Goal: Transaction & Acquisition: Purchase product/service

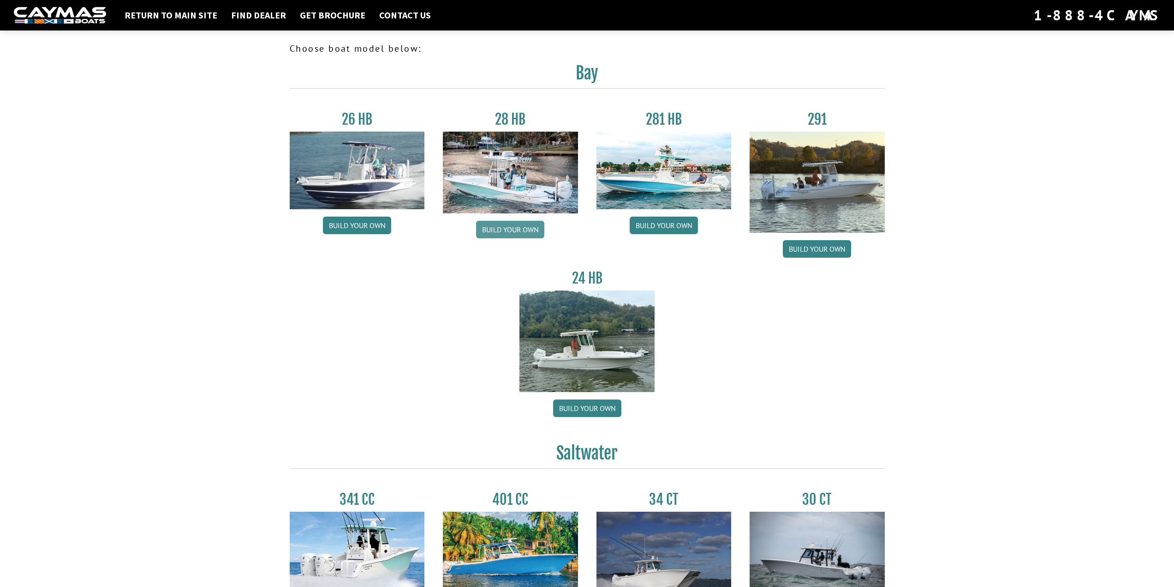
click at [495, 230] on link "Build your own" at bounding box center [510, 230] width 68 height 18
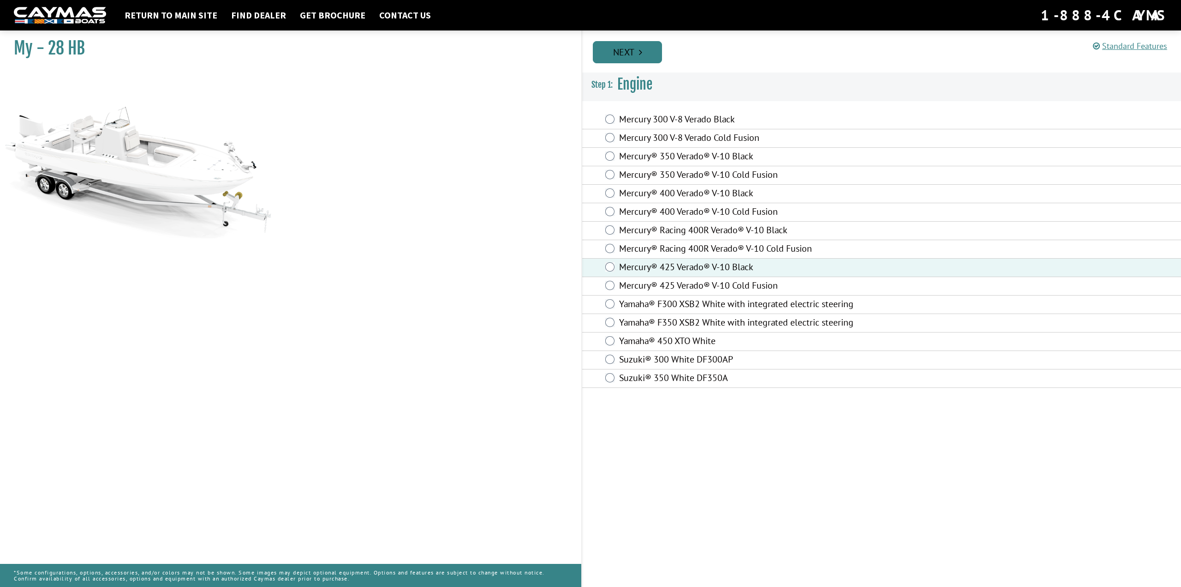
click at [631, 56] on link "Next" at bounding box center [627, 52] width 69 height 22
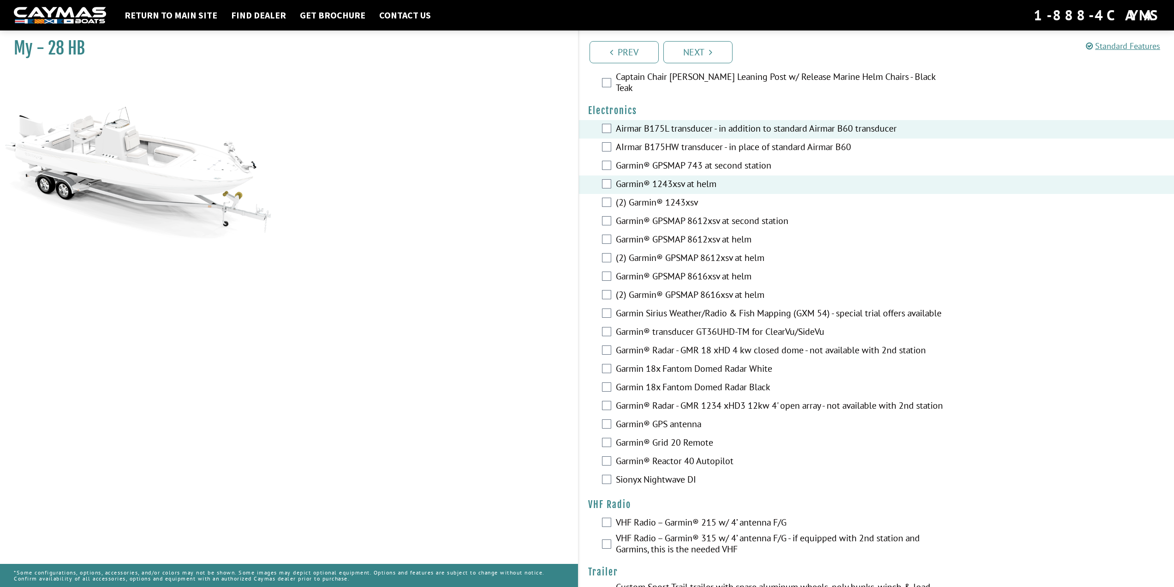
scroll to position [1924, 0]
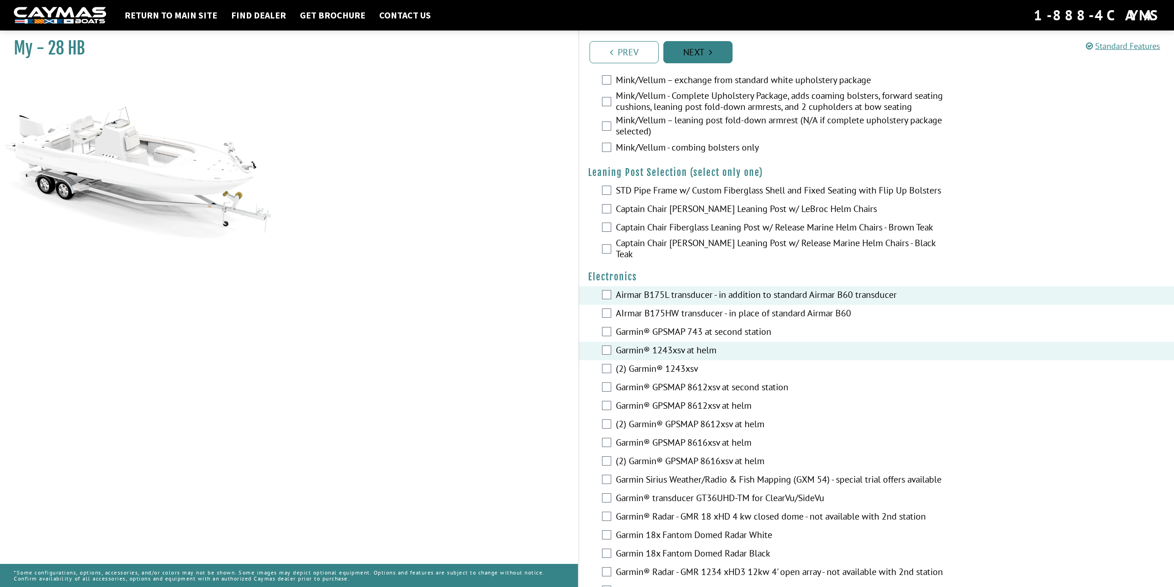
click at [701, 56] on link "Next" at bounding box center [698, 52] width 69 height 22
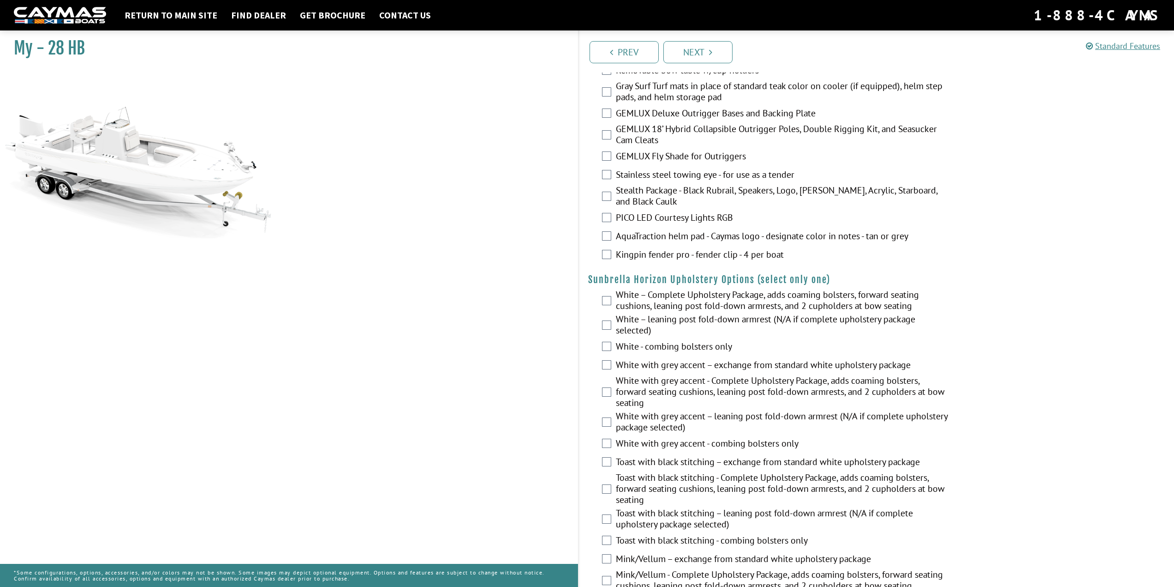
scroll to position [1171, 0]
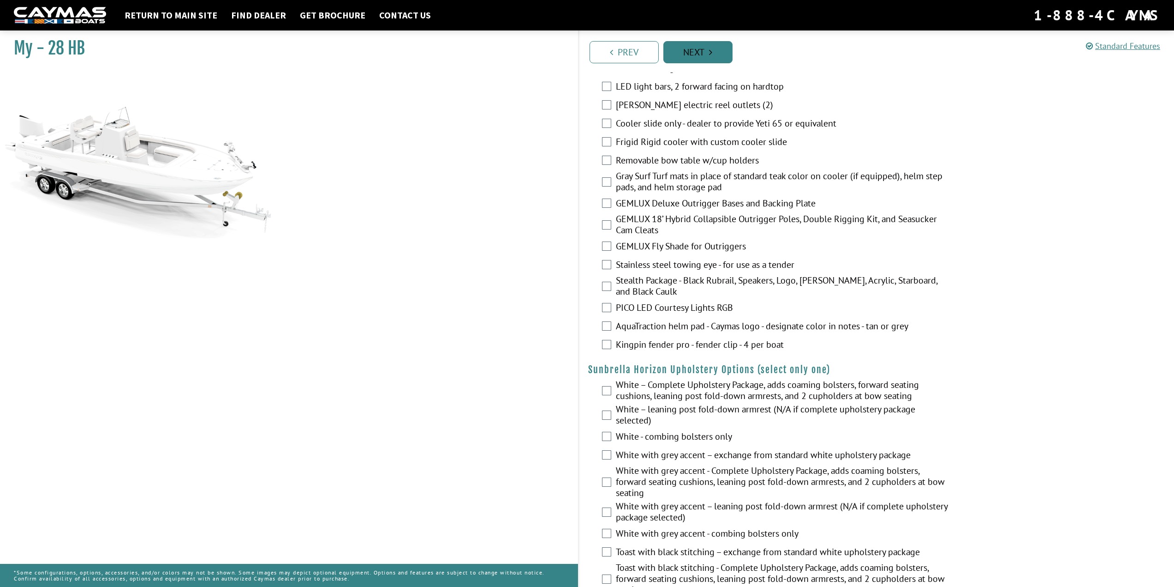
click at [693, 48] on link "Next" at bounding box center [698, 52] width 69 height 22
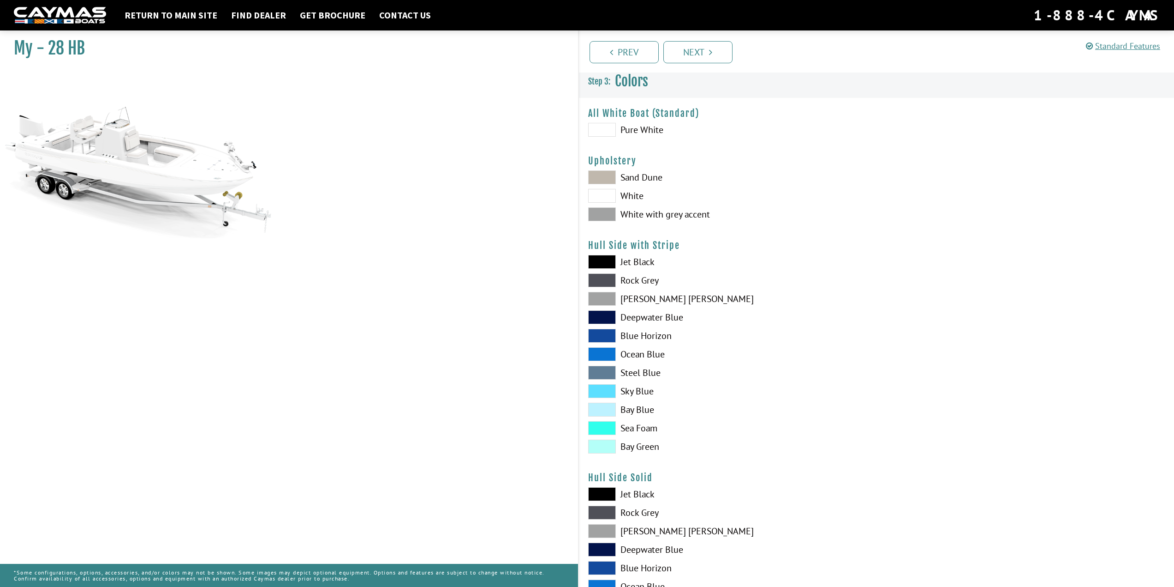
scroll to position [0, 0]
click at [605, 179] on span at bounding box center [602, 180] width 28 height 14
click at [614, 136] on span at bounding box center [602, 132] width 28 height 14
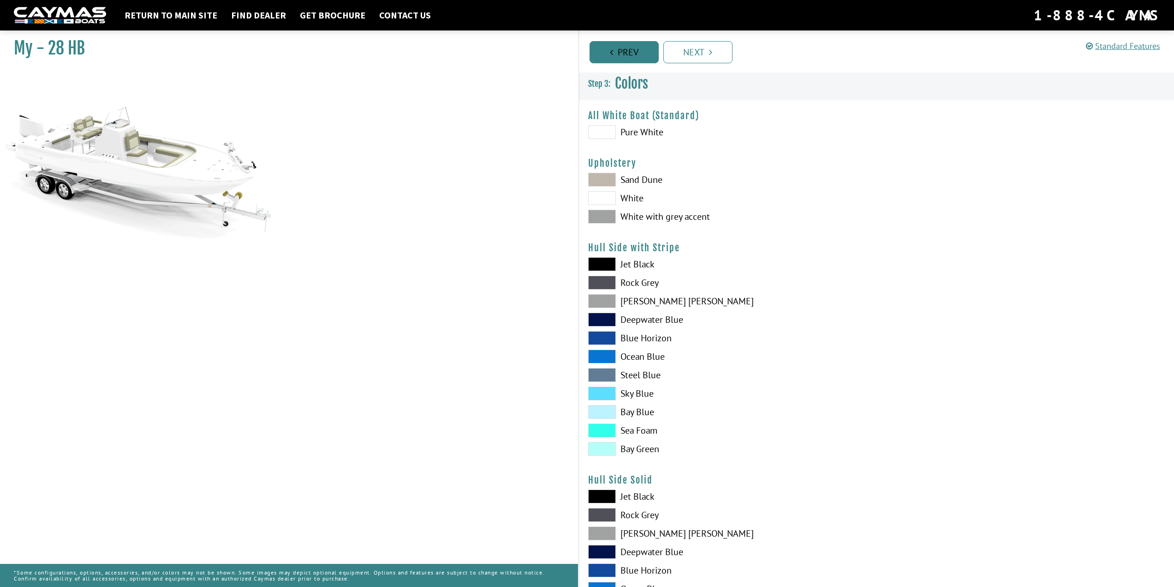
click at [628, 57] on link "Prev" at bounding box center [624, 52] width 69 height 22
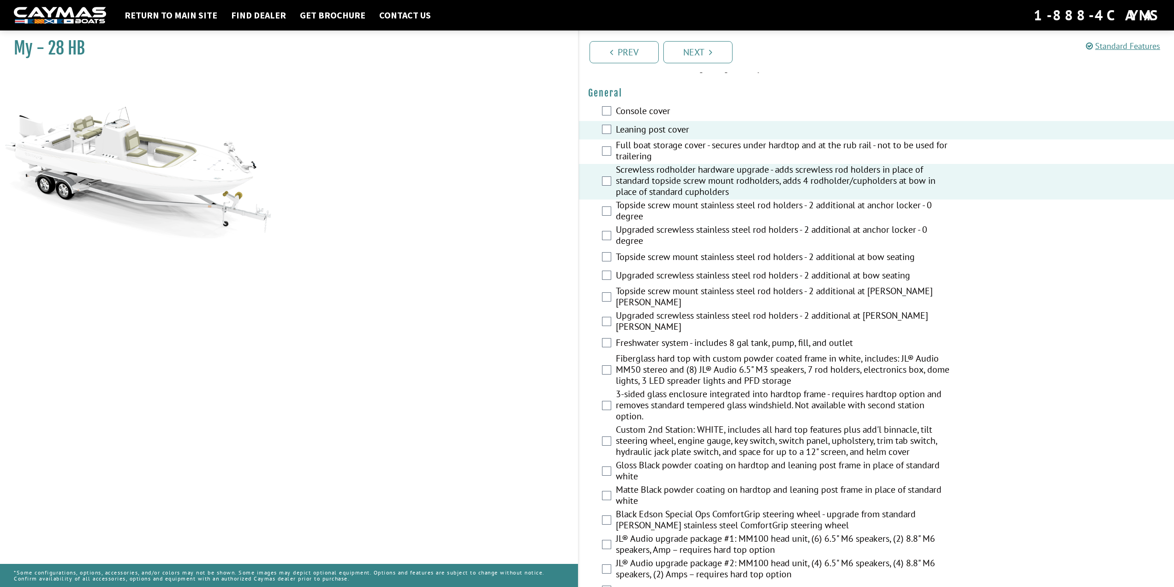
scroll to position [554, 0]
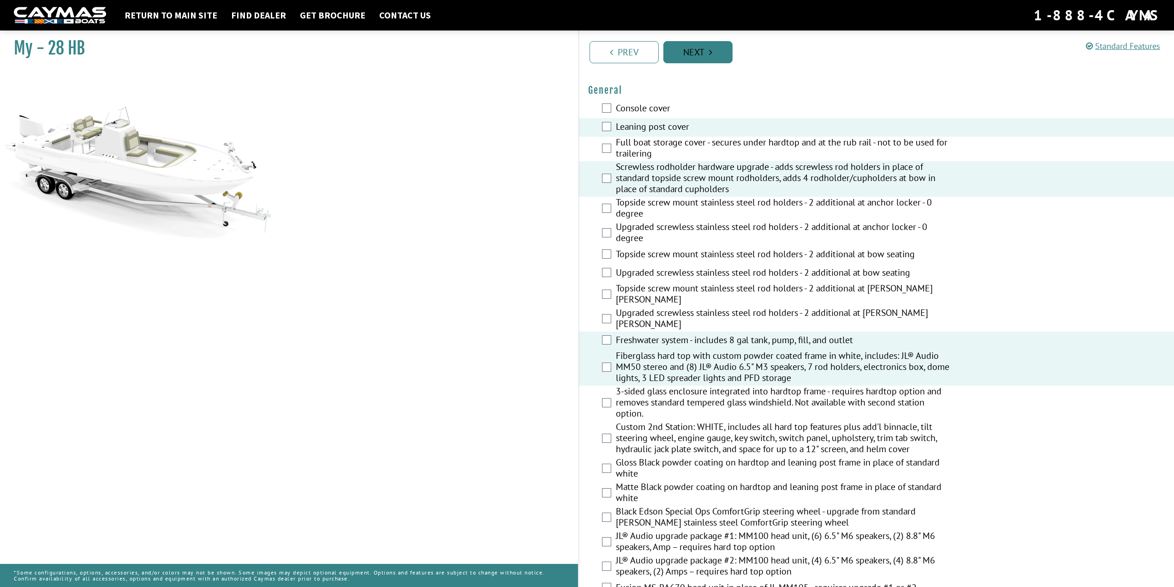
click at [696, 50] on link "Next" at bounding box center [698, 52] width 69 height 22
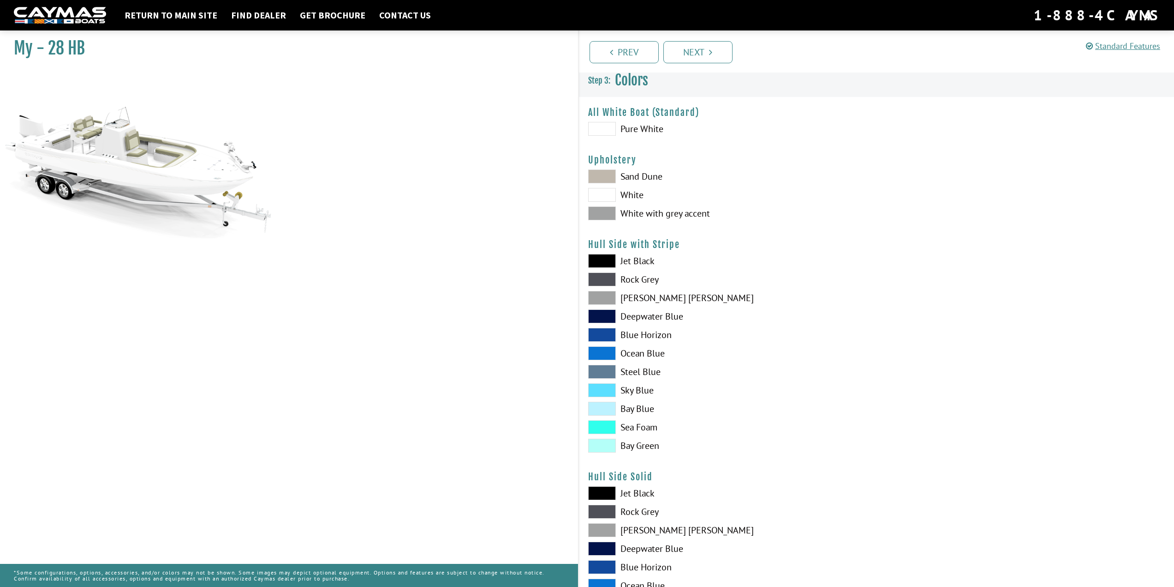
scroll to position [0, 0]
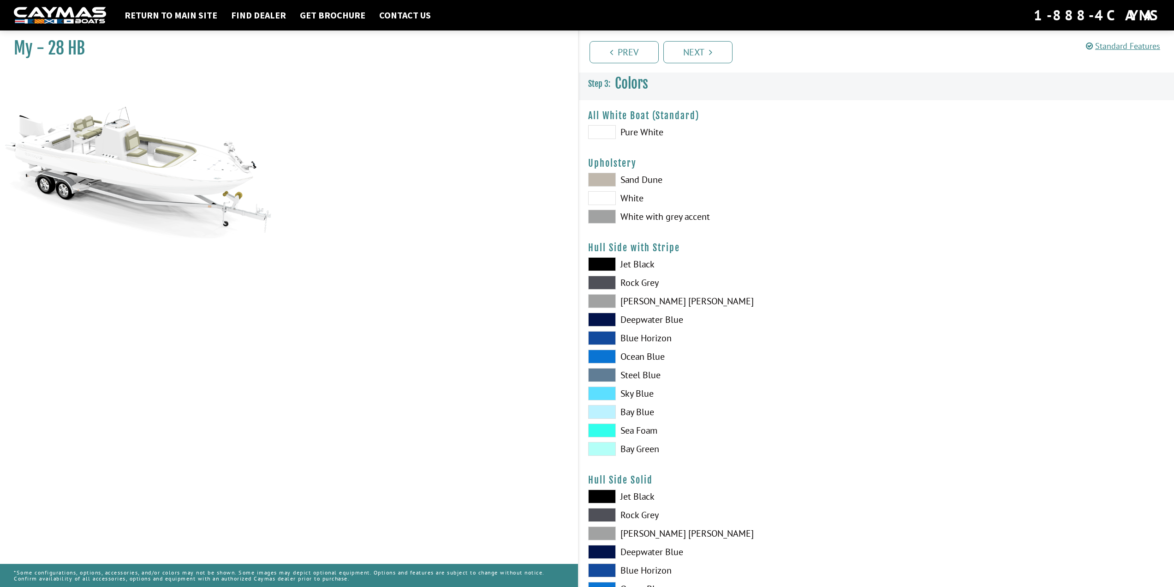
click at [611, 201] on span at bounding box center [602, 198] width 28 height 14
click at [603, 217] on span at bounding box center [602, 217] width 28 height 14
click at [608, 182] on span at bounding box center [602, 180] width 28 height 14
click at [603, 211] on span at bounding box center [602, 217] width 28 height 14
click at [608, 262] on span at bounding box center [602, 264] width 28 height 14
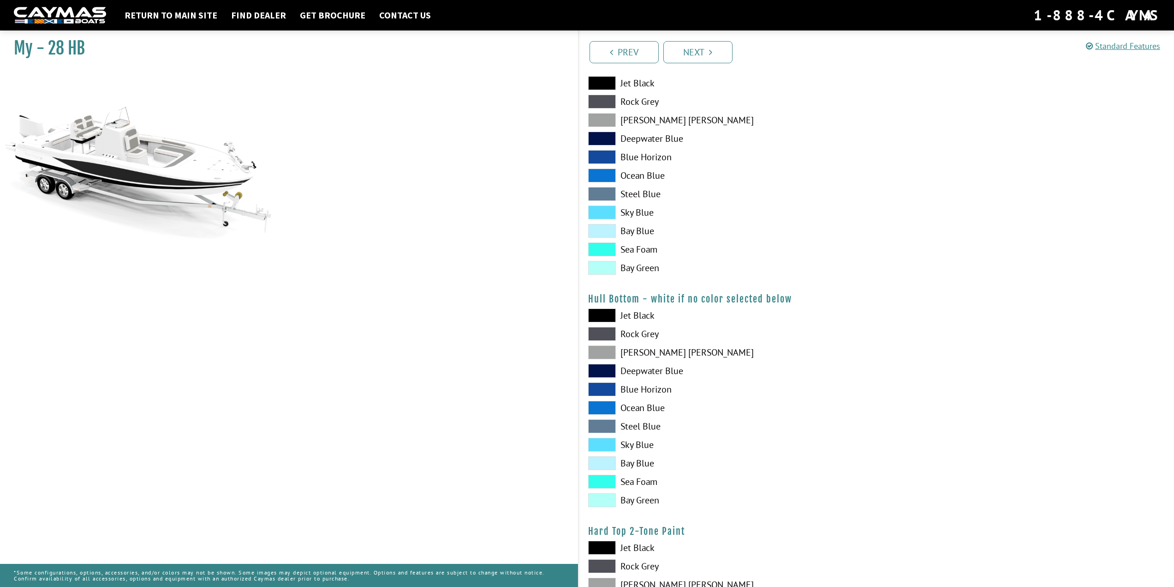
scroll to position [415, 0]
click at [611, 401] on span at bounding box center [602, 405] width 28 height 14
click at [601, 380] on span at bounding box center [602, 387] width 28 height 14
click at [604, 384] on span at bounding box center [602, 387] width 28 height 14
click at [608, 313] on span at bounding box center [602, 313] width 28 height 14
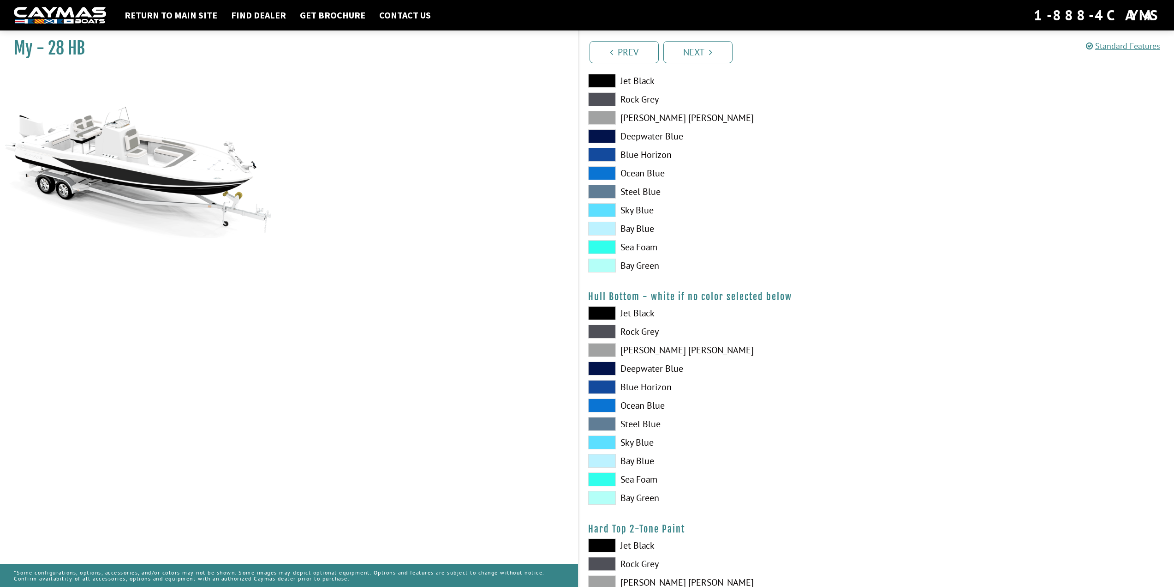
click at [608, 313] on span at bounding box center [602, 313] width 28 height 14
click at [605, 349] on span at bounding box center [602, 350] width 28 height 14
click at [611, 501] on span at bounding box center [602, 498] width 28 height 14
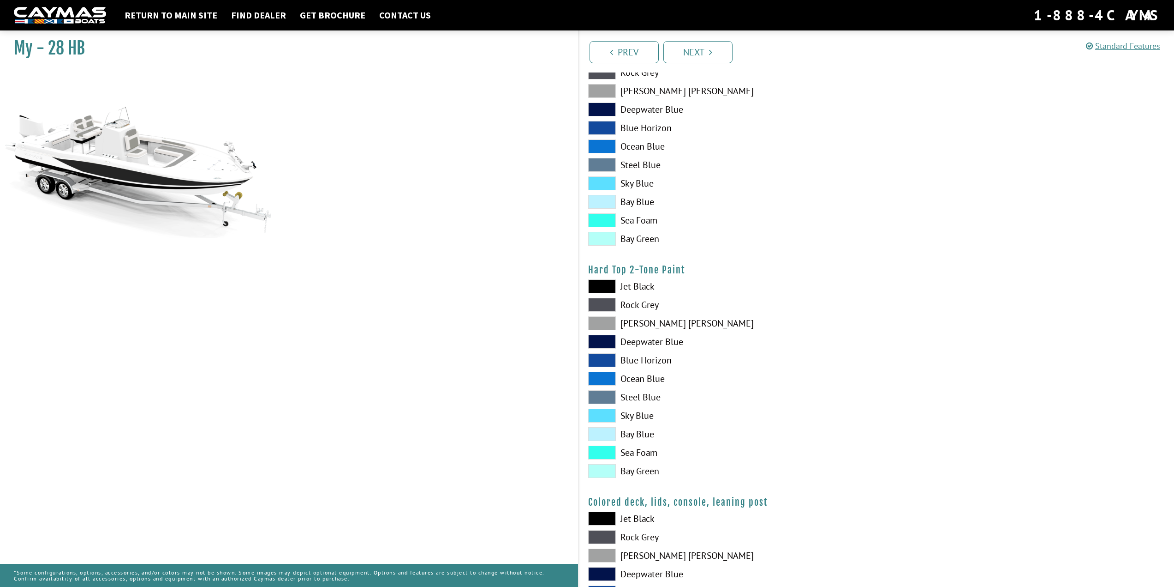
scroll to position [692, 0]
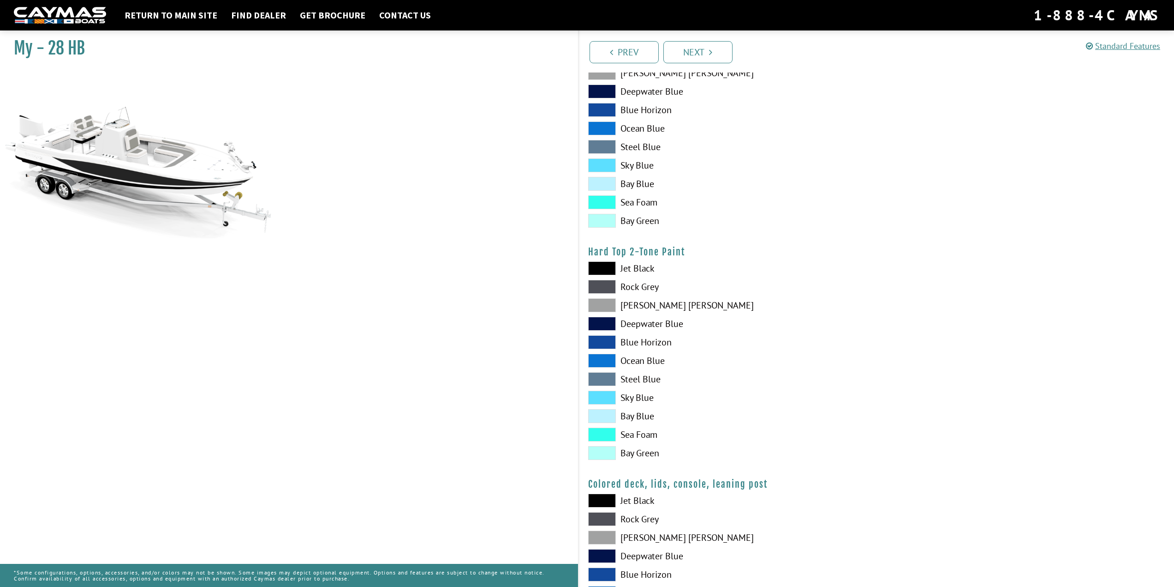
click at [610, 269] on span at bounding box center [602, 268] width 28 height 14
click at [609, 289] on span at bounding box center [602, 287] width 28 height 14
click at [614, 361] on span at bounding box center [602, 360] width 28 height 14
click at [605, 269] on span at bounding box center [602, 268] width 28 height 14
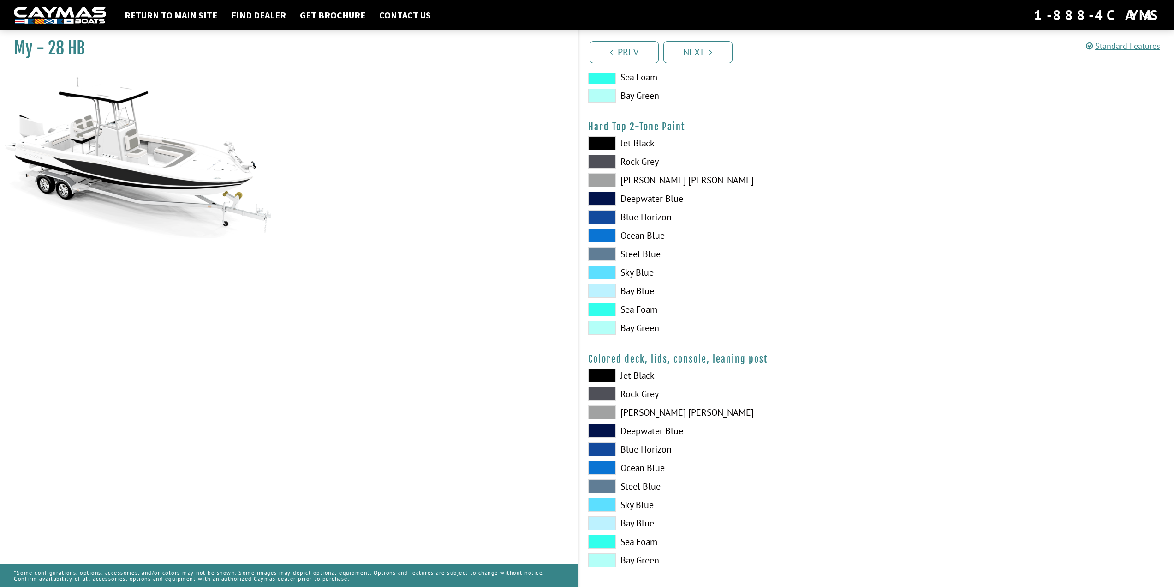
scroll to position [825, 0]
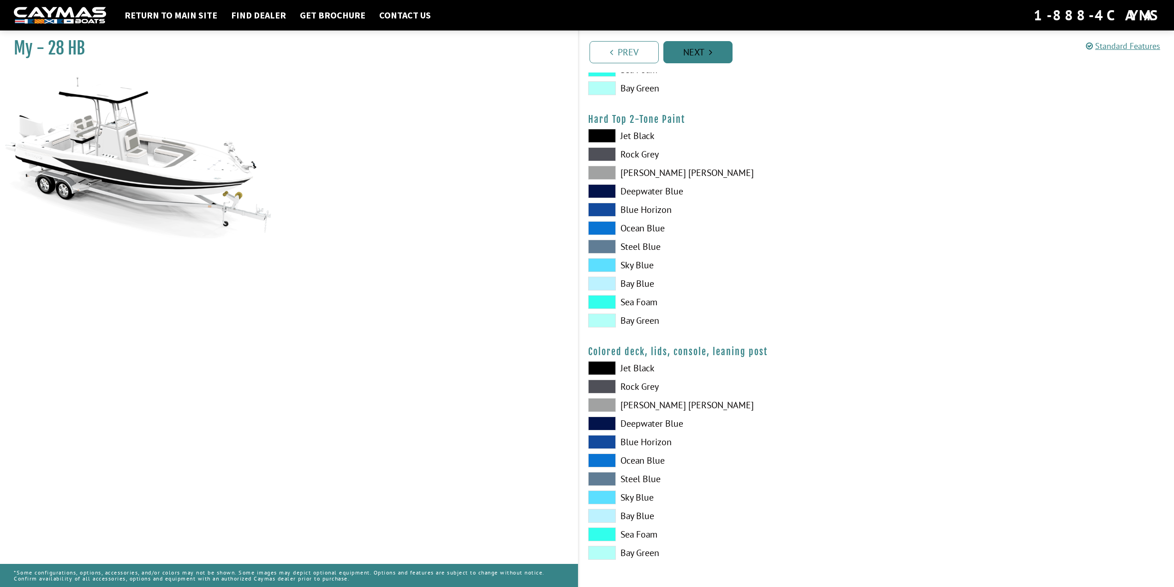
click at [694, 54] on link "Next" at bounding box center [698, 52] width 69 height 22
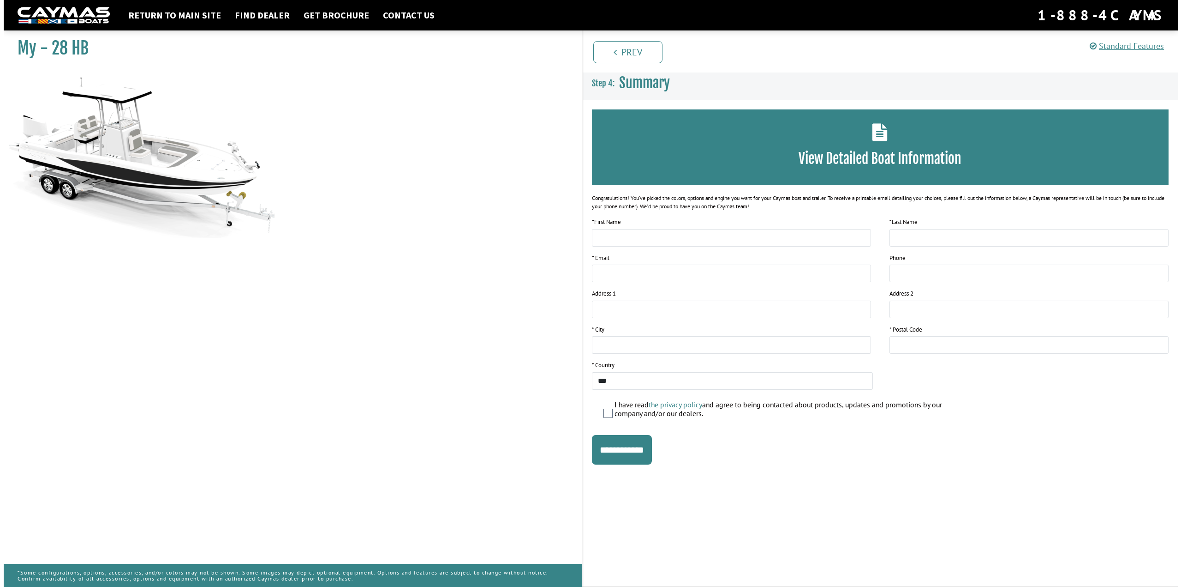
scroll to position [0, 0]
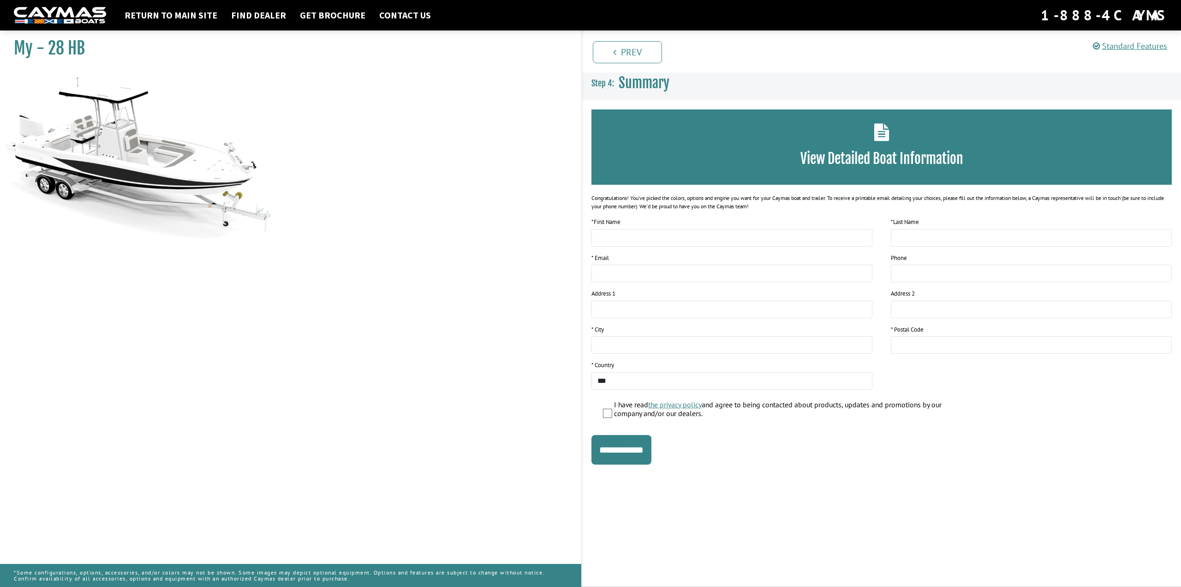
click at [884, 138] on icon at bounding box center [882, 132] width 15 height 18
click at [844, 164] on h3 "View Detailed Boat Information" at bounding box center [881, 158] width 553 height 17
click at [325, 18] on link "Get Brochure" at bounding box center [332, 15] width 75 height 12
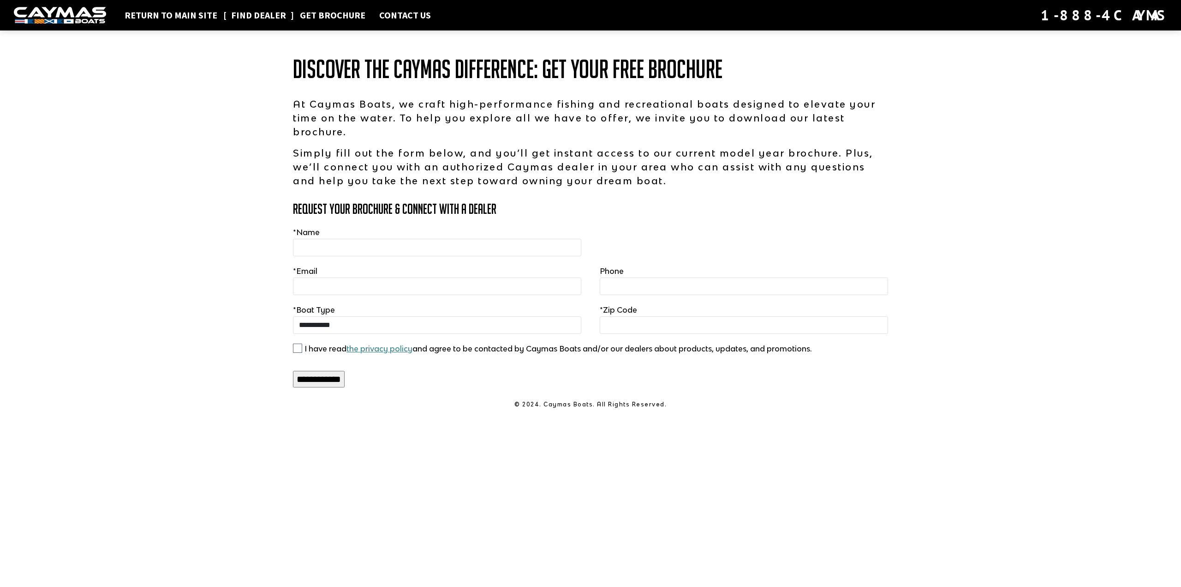
click at [241, 21] on link "Find Dealer" at bounding box center [259, 15] width 64 height 12
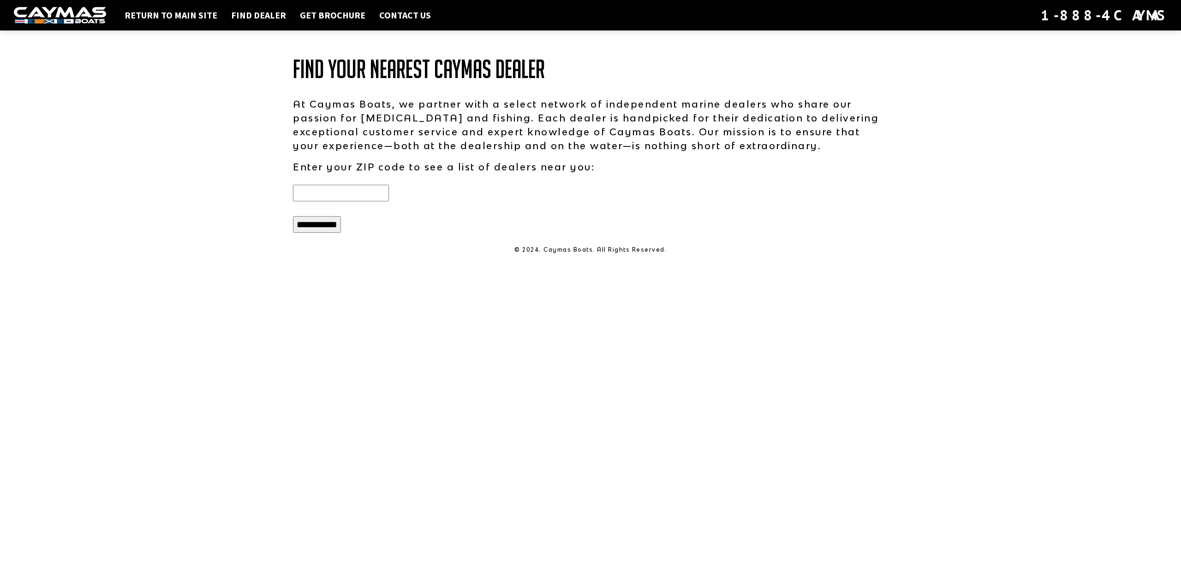
click at [338, 190] on input "text" at bounding box center [341, 193] width 96 height 17
type input "*****"
click at [334, 219] on input "**********" at bounding box center [317, 224] width 48 height 17
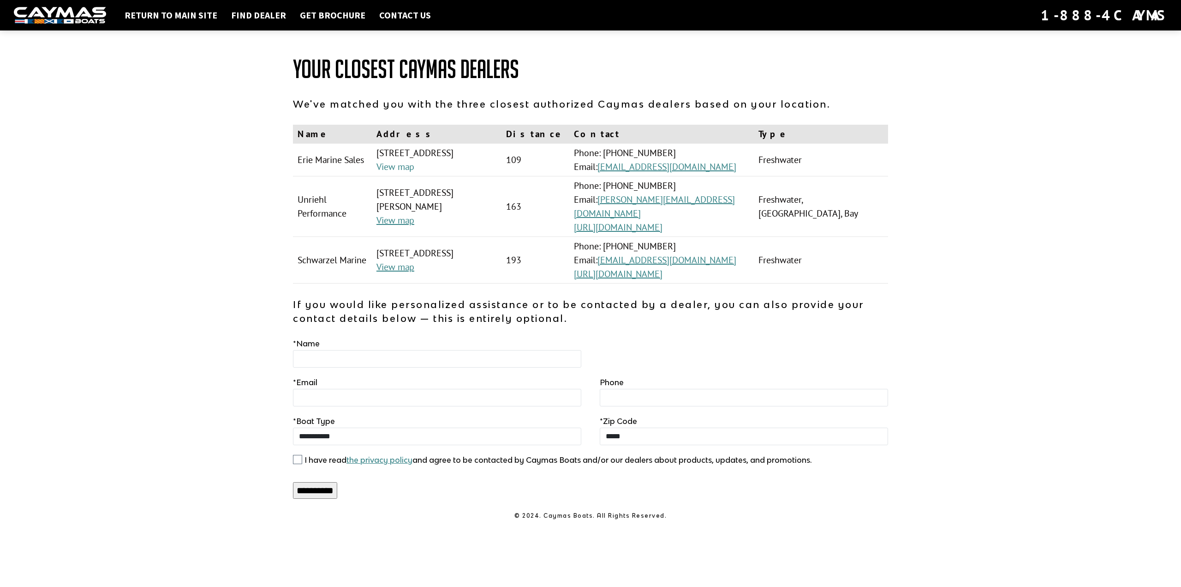
click at [403, 173] on link "View map" at bounding box center [396, 167] width 38 height 12
